Goal: Task Accomplishment & Management: Use online tool/utility

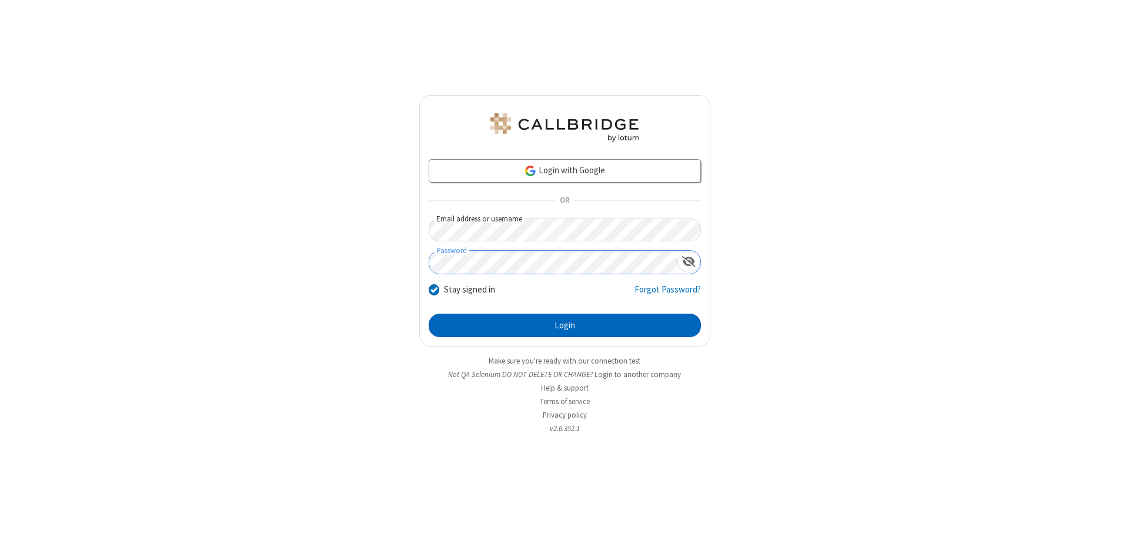
click at [564, 326] on button "Login" at bounding box center [565, 326] width 272 height 24
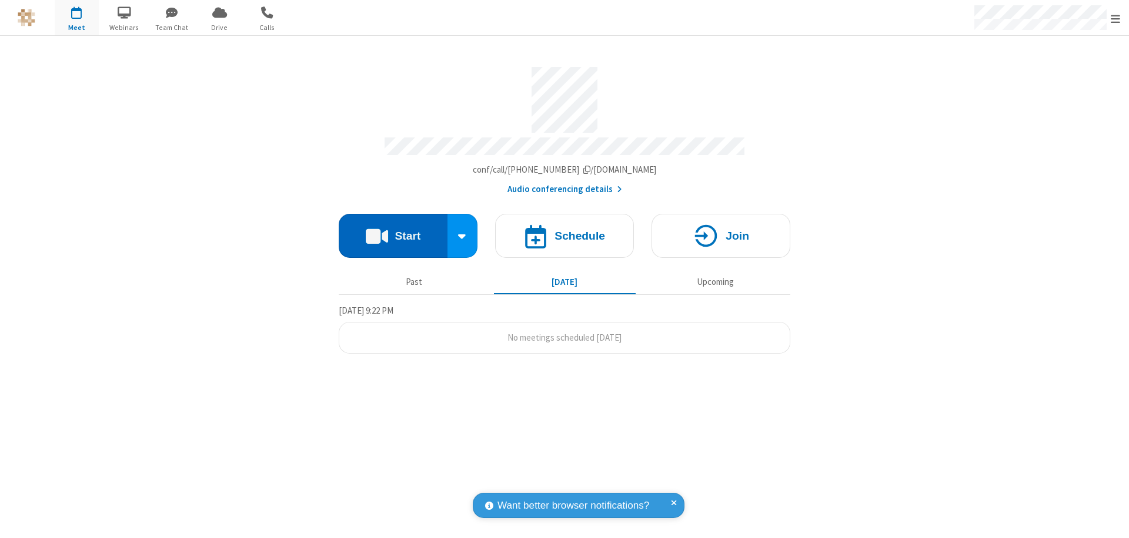
click at [393, 230] on button "Start" at bounding box center [393, 236] width 109 height 44
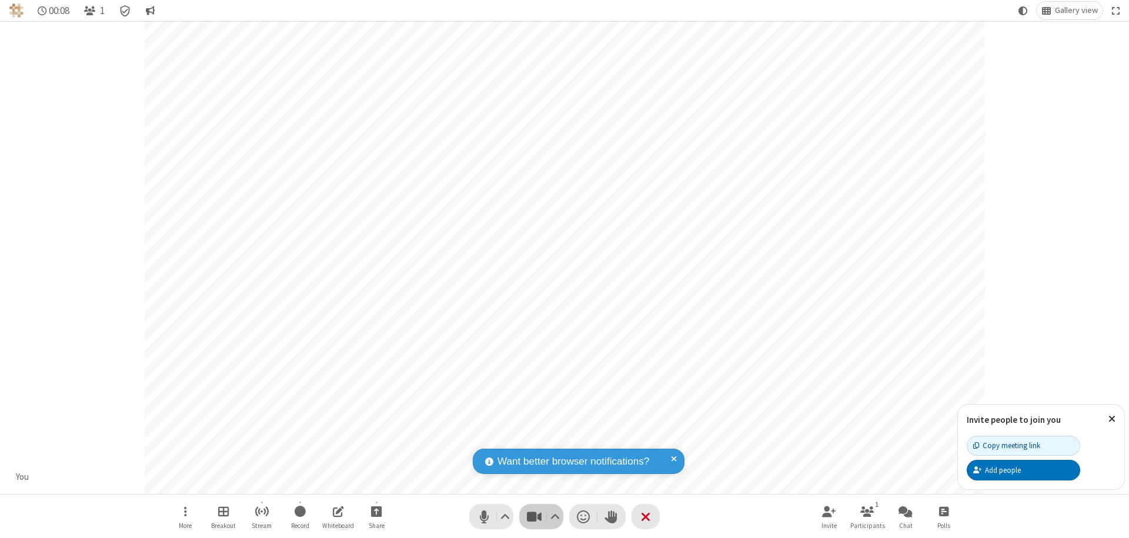
click at [534, 517] on span "Stop video (⌘+Shift+V)" at bounding box center [534, 516] width 18 height 17
click at [534, 517] on span "Start video (⌘+Shift+V)" at bounding box center [534, 516] width 18 height 17
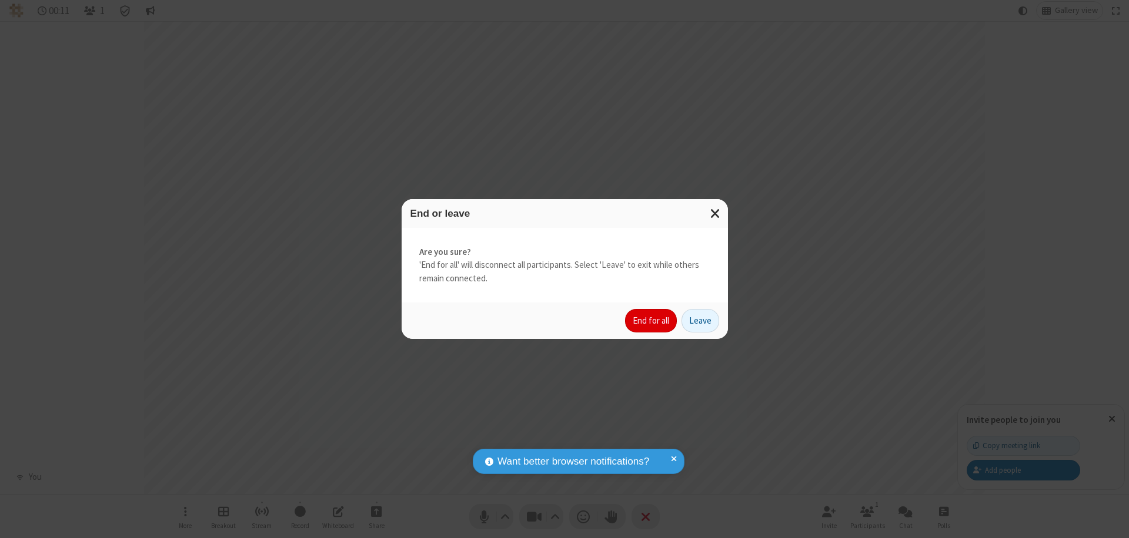
click at [651, 321] on button "End for all" at bounding box center [651, 321] width 52 height 24
